Goal: Task Accomplishment & Management: Manage account settings

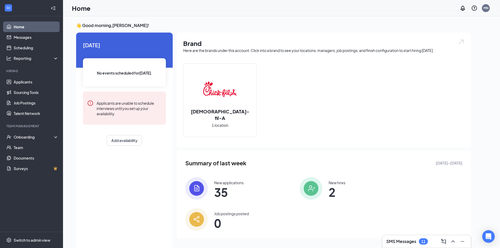
click at [218, 97] on img at bounding box center [220, 89] width 34 height 34
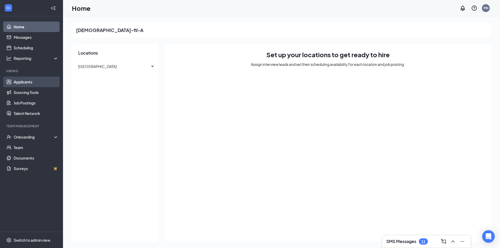
click at [26, 81] on link "Applicants" at bounding box center [36, 82] width 45 height 11
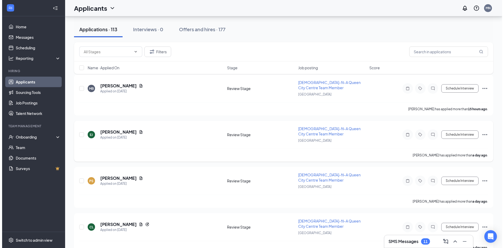
scroll to position [53, 0]
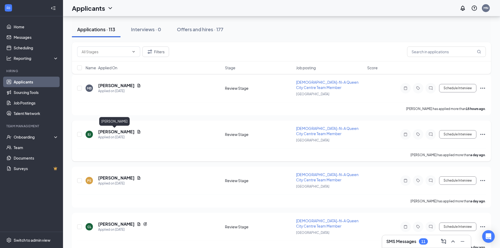
click at [112, 132] on h5 "[PERSON_NAME]" at bounding box center [116, 132] width 36 height 6
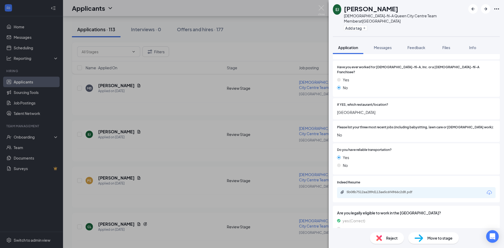
scroll to position [268, 0]
click at [385, 189] on div "5b08b7512aa289d113ae5c6f4966c2d8.pdf" at bounding box center [384, 191] width 74 height 4
click at [387, 240] on span "Reject" at bounding box center [392, 238] width 12 height 6
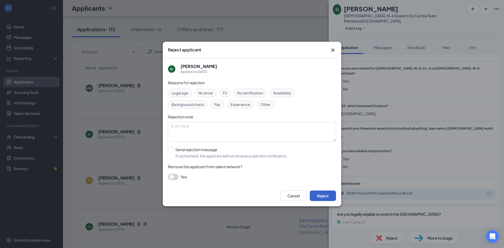
click at [323, 195] on button "Reject" at bounding box center [323, 196] width 26 height 11
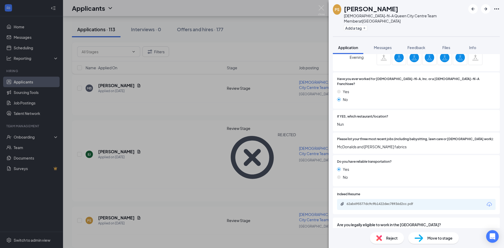
scroll to position [263, 0]
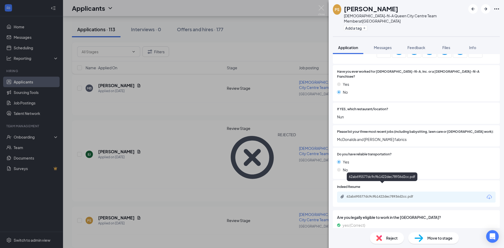
click at [392, 195] on div "62ab695577dc9c9b1422dec78936d2cc.pdf" at bounding box center [384, 197] width 74 height 4
click at [386, 237] on span "Reject" at bounding box center [392, 238] width 12 height 6
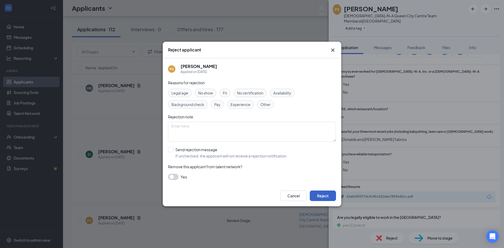
click at [318, 192] on button "Reject" at bounding box center [323, 196] width 26 height 11
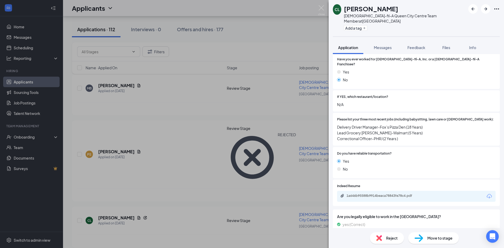
scroll to position [294, 0]
click at [376, 193] on div "1a646b95588b9914beaca78843fe78c4.pdf" at bounding box center [384, 195] width 74 height 4
click at [487, 9] on icon "ArrowRight" at bounding box center [485, 8] width 3 height 3
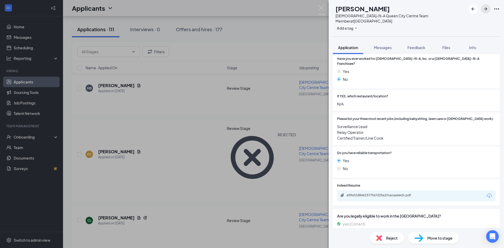
scroll to position [279, 0]
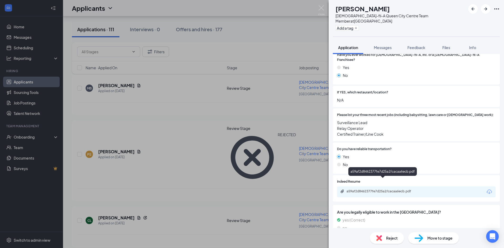
click at [373, 189] on div "a59af2d8462377fe7d25a1fcacaa6ecb.pdf" at bounding box center [384, 191] width 74 height 4
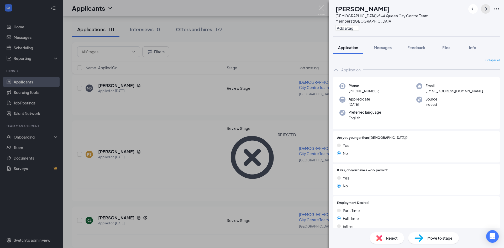
click at [483, 7] on icon "ArrowRight" at bounding box center [486, 9] width 6 height 6
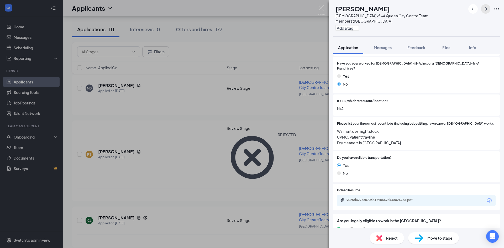
scroll to position [294, 0]
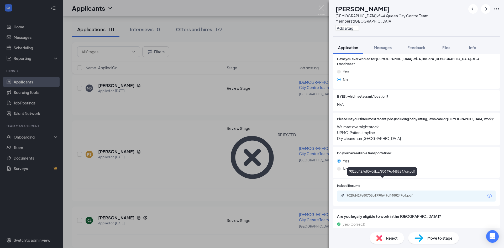
click at [392, 193] on div "9025d427e80706b1790649d4488247c6.pdf" at bounding box center [384, 195] width 74 height 4
click at [487, 10] on icon "ArrowRight" at bounding box center [486, 9] width 6 height 6
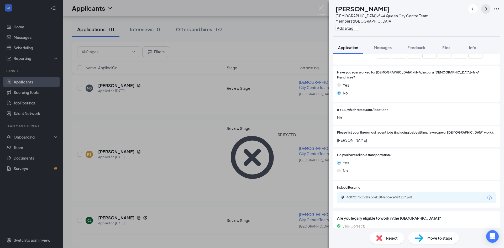
scroll to position [282, 0]
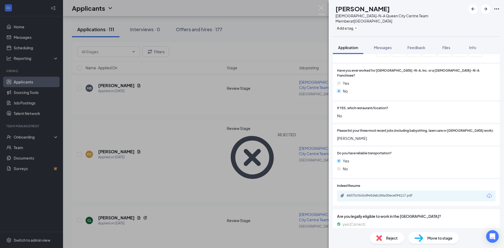
click at [400, 191] on div "46072cf6cbd9e5deb184a30ece094117.pdf" at bounding box center [416, 196] width 159 height 11
click at [399, 193] on div "46072cf6cbd9e5deb184a30ece094117.pdf" at bounding box center [384, 195] width 74 height 4
click at [485, 9] on icon "ArrowRight" at bounding box center [485, 8] width 3 height 3
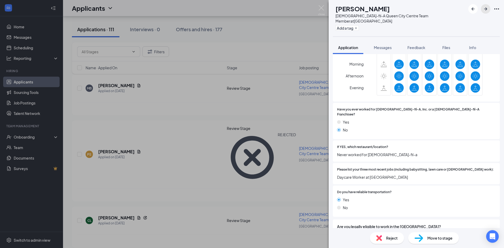
scroll to position [239, 0]
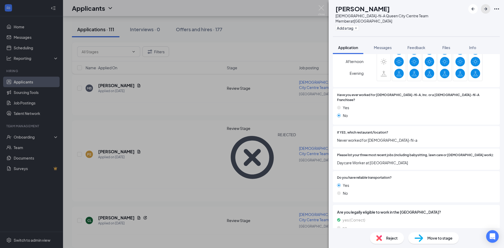
click at [486, 8] on icon "ArrowRight" at bounding box center [485, 8] width 3 height 3
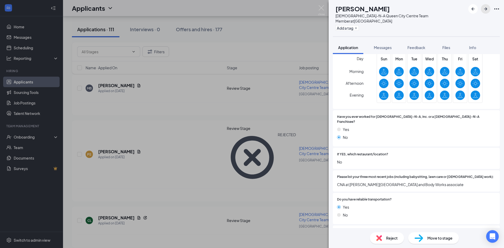
scroll to position [288, 0]
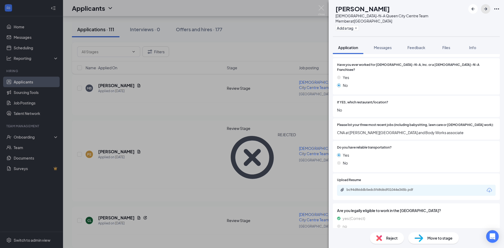
click at [484, 8] on icon "ArrowRight" at bounding box center [486, 9] width 6 height 6
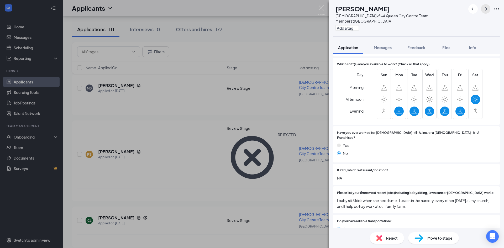
scroll to position [236, 0]
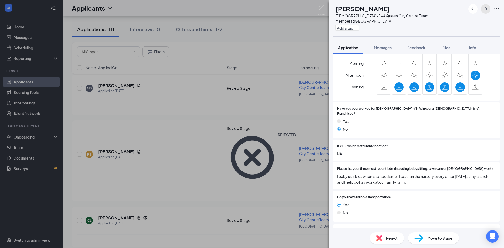
click at [486, 9] on icon "ArrowRight" at bounding box center [485, 8] width 3 height 3
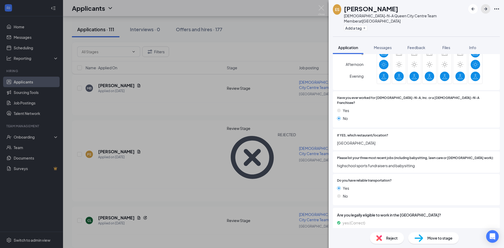
scroll to position [239, 0]
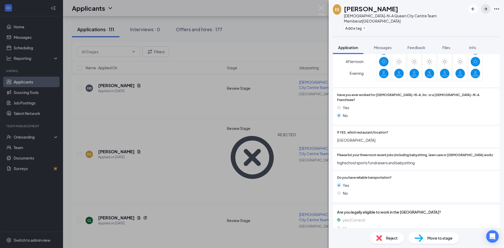
click at [487, 8] on icon "ArrowRight" at bounding box center [486, 9] width 6 height 6
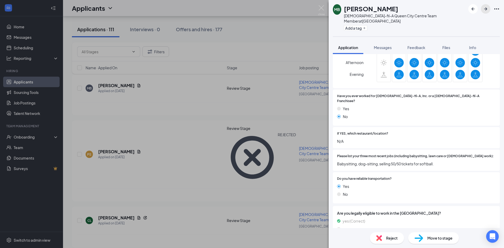
scroll to position [239, 0]
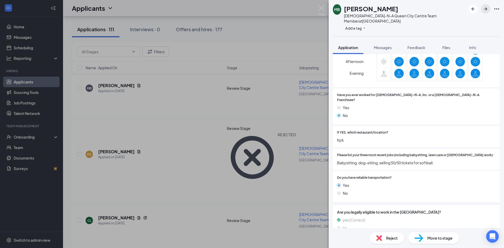
click at [486, 10] on icon "ArrowRight" at bounding box center [486, 9] width 6 height 6
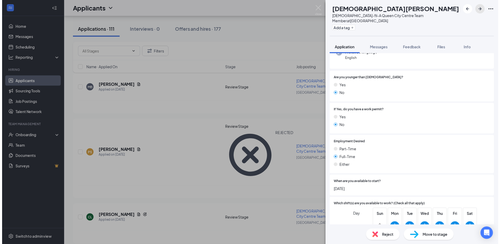
scroll to position [79, 0]
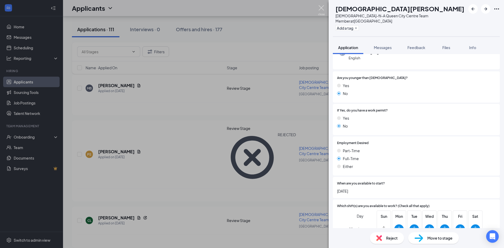
click at [321, 10] on img at bounding box center [321, 10] width 7 height 10
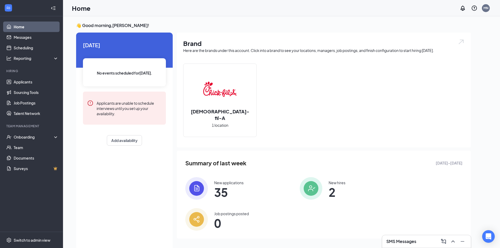
click at [217, 98] on img at bounding box center [220, 89] width 34 height 34
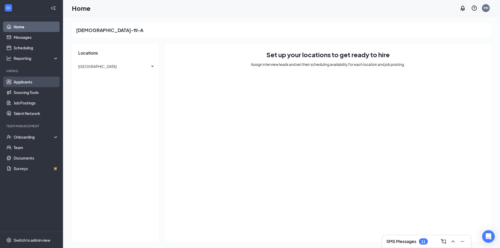
click at [26, 81] on link "Applicants" at bounding box center [36, 82] width 45 height 11
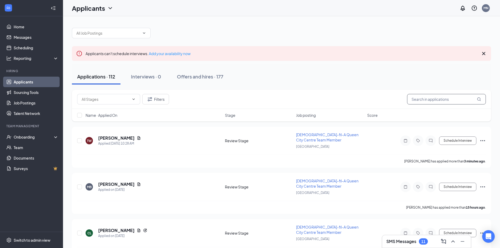
click at [423, 100] on input "text" at bounding box center [446, 99] width 79 height 11
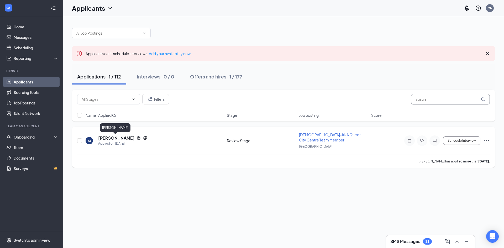
type input "austin"
click at [118, 138] on h5 "[PERSON_NAME]" at bounding box center [116, 138] width 36 height 6
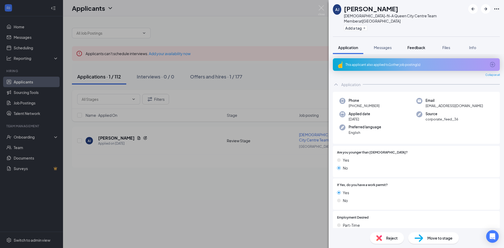
click at [421, 45] on span "Feedback" at bounding box center [416, 47] width 18 height 5
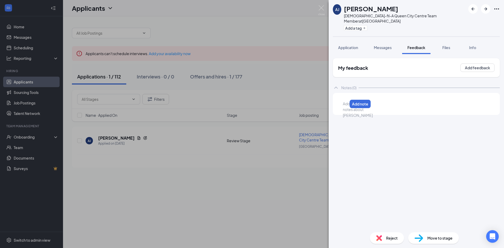
click at [347, 101] on div at bounding box center [345, 104] width 4 height 6
click at [484, 100] on button "Add note" at bounding box center [480, 104] width 22 height 8
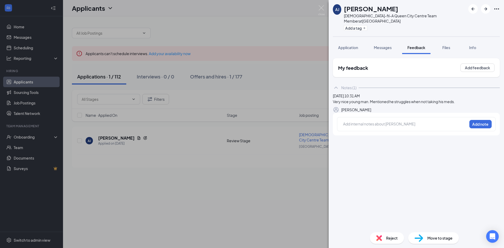
click at [382, 238] on img at bounding box center [379, 238] width 6 height 6
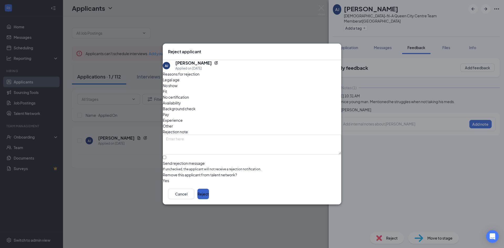
click at [209, 196] on button "Reject" at bounding box center [203, 194] width 12 height 11
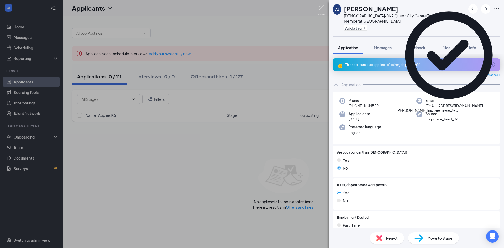
click at [320, 7] on img at bounding box center [321, 10] width 7 height 10
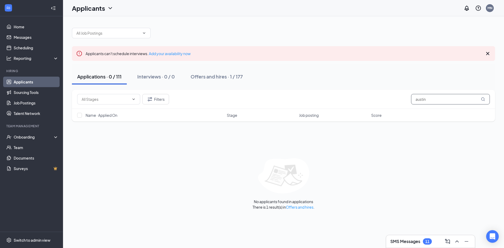
drag, startPoint x: 439, startPoint y: 101, endPoint x: 282, endPoint y: 93, distance: 157.4
click at [286, 94] on div "Filters austin" at bounding box center [283, 99] width 423 height 19
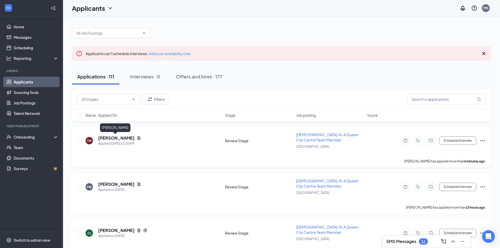
click at [113, 138] on h5 "Tara Whorton" at bounding box center [116, 138] width 36 height 6
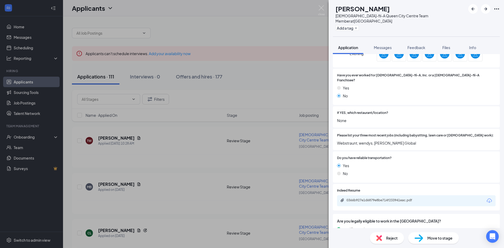
scroll to position [268, 0]
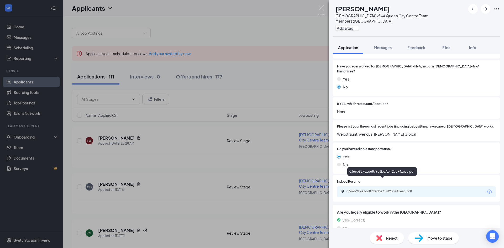
click at [394, 189] on div "0366b927e1d6879e8be714f233941eac.pdf" at bounding box center [384, 191] width 74 height 4
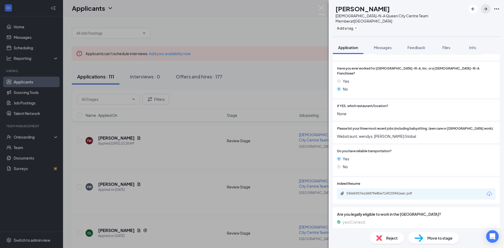
click at [482, 10] on button "button" at bounding box center [485, 8] width 9 height 9
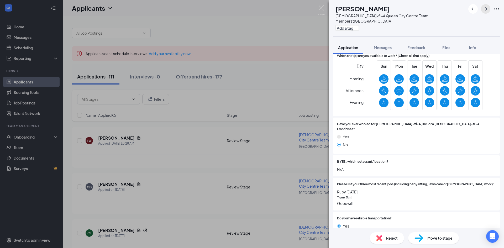
scroll to position [279, 0]
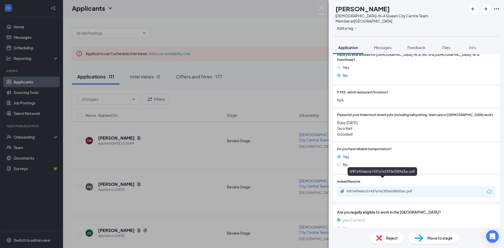
click at [375, 189] on div "6f87a954abcb7437a7e2393e3589d3ac.pdf" at bounding box center [384, 191] width 74 height 4
